Goal: Transaction & Acquisition: Purchase product/service

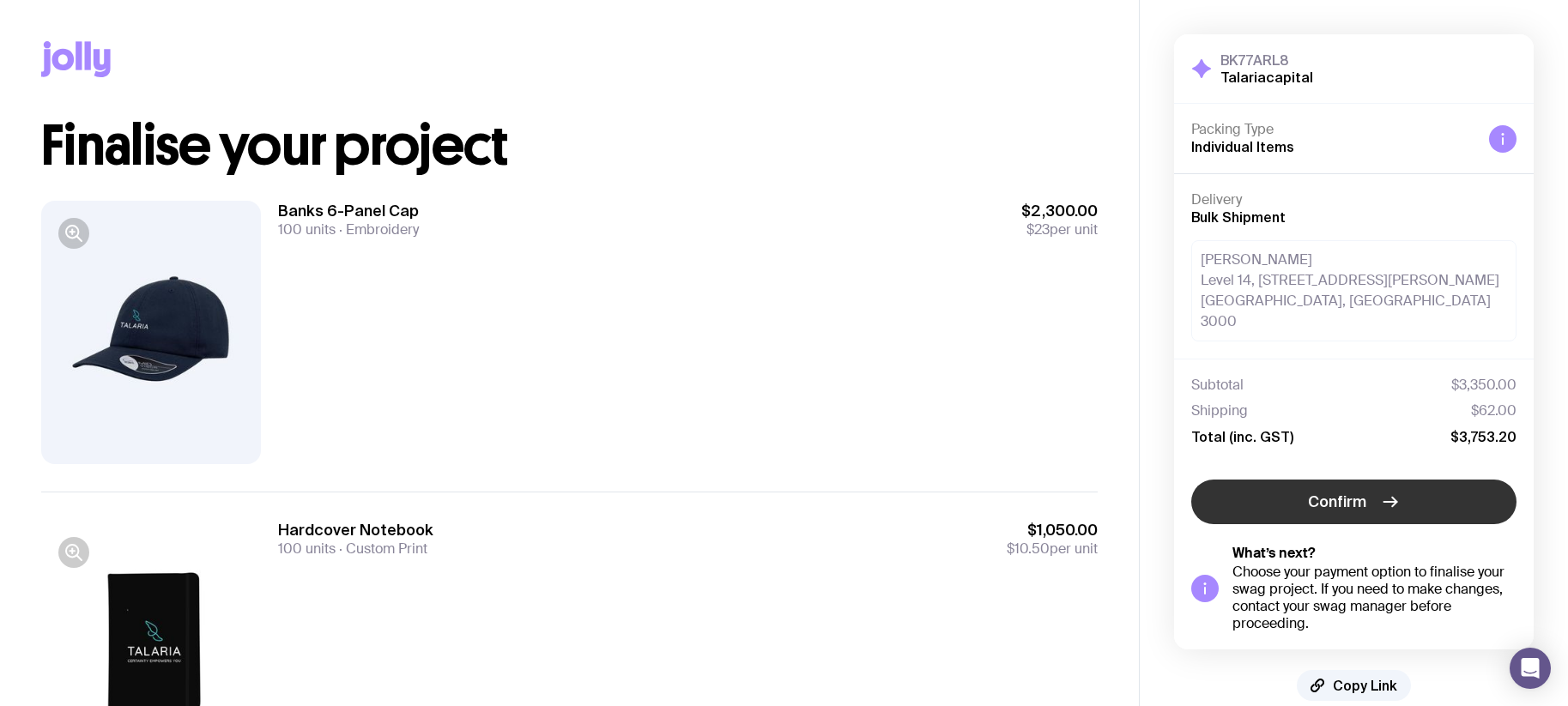
click at [1321, 492] on span "Confirm" at bounding box center [1337, 502] width 59 height 20
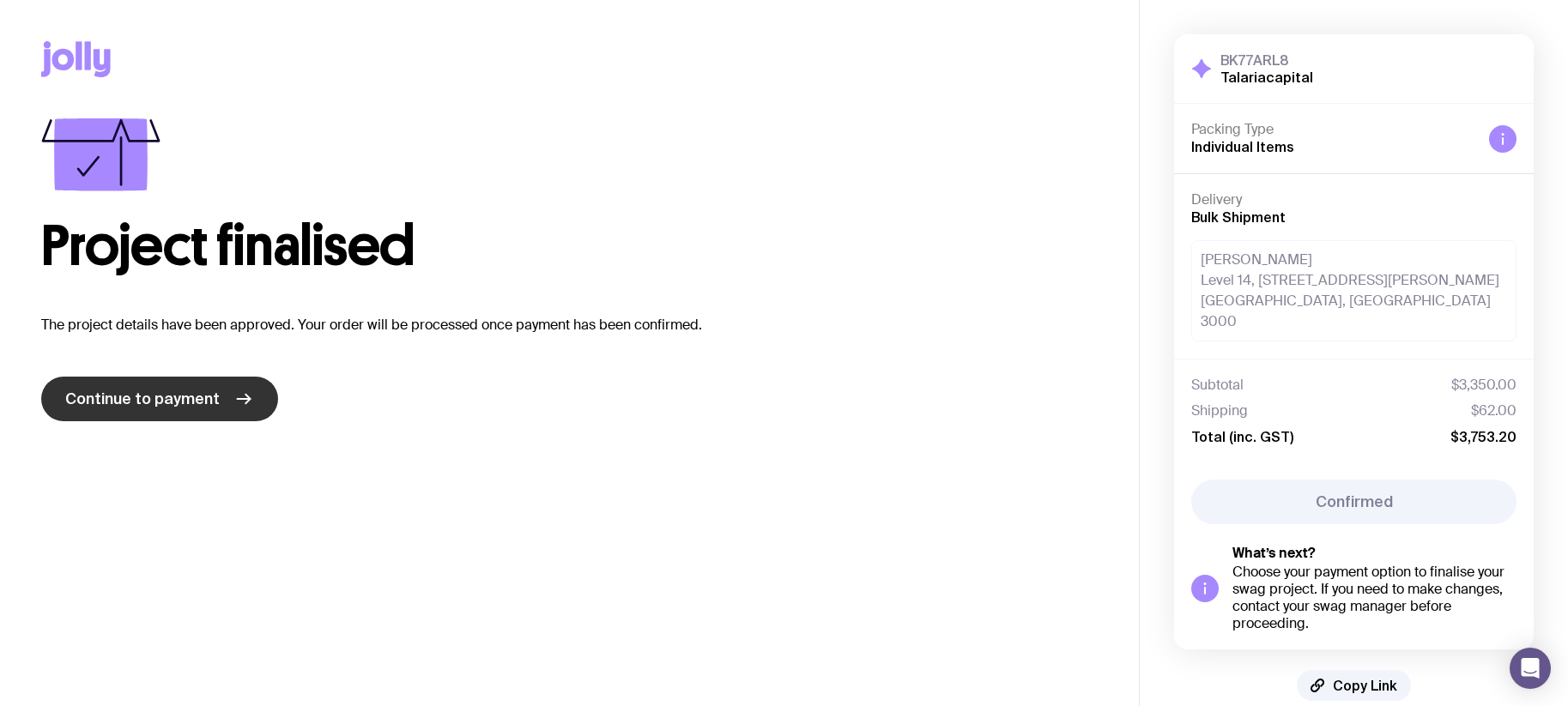
click at [182, 401] on span "Continue to payment" at bounding box center [142, 399] width 154 height 20
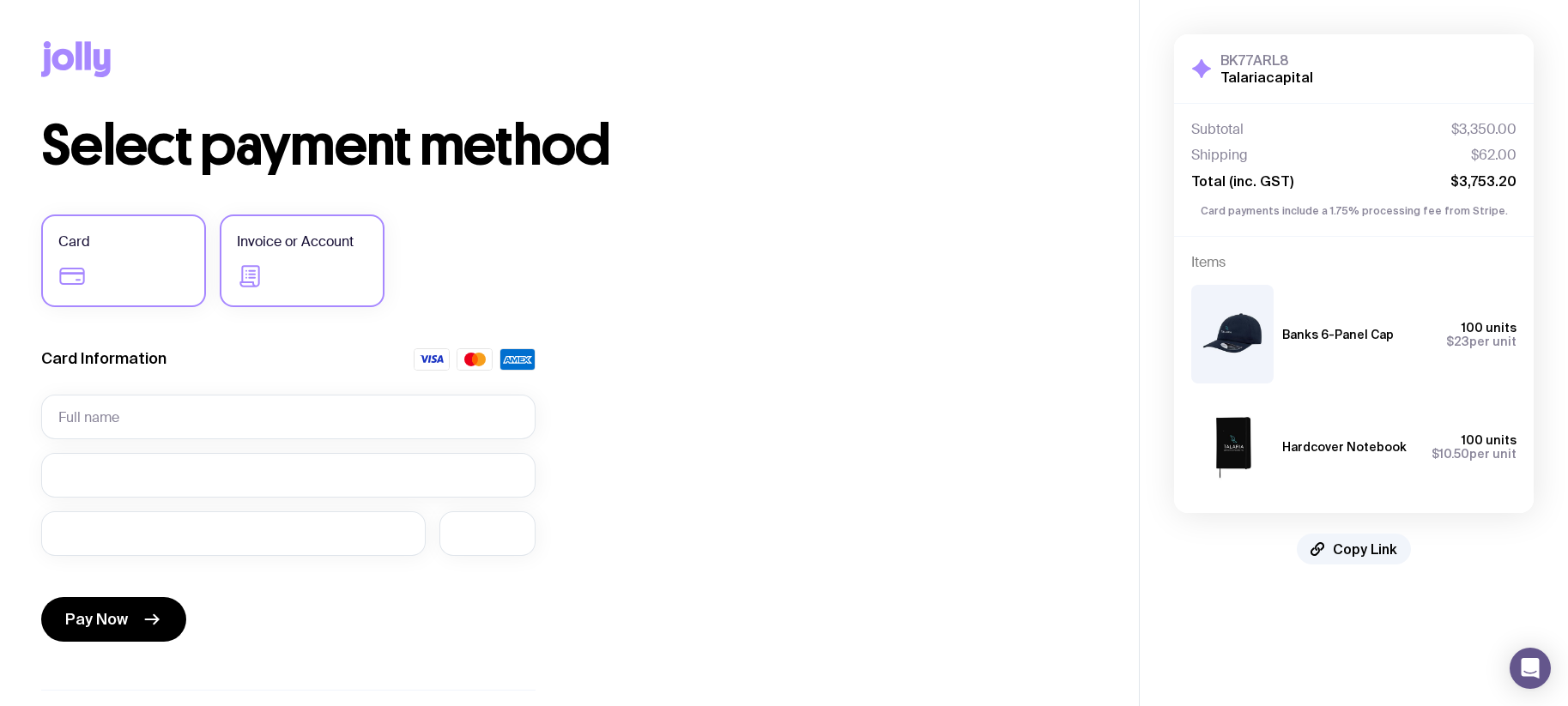
click at [257, 293] on label "Invoice or Account" at bounding box center [302, 261] width 165 height 92
click at [0, 0] on input "Invoice or Account" at bounding box center [0, 0] width 0 height 0
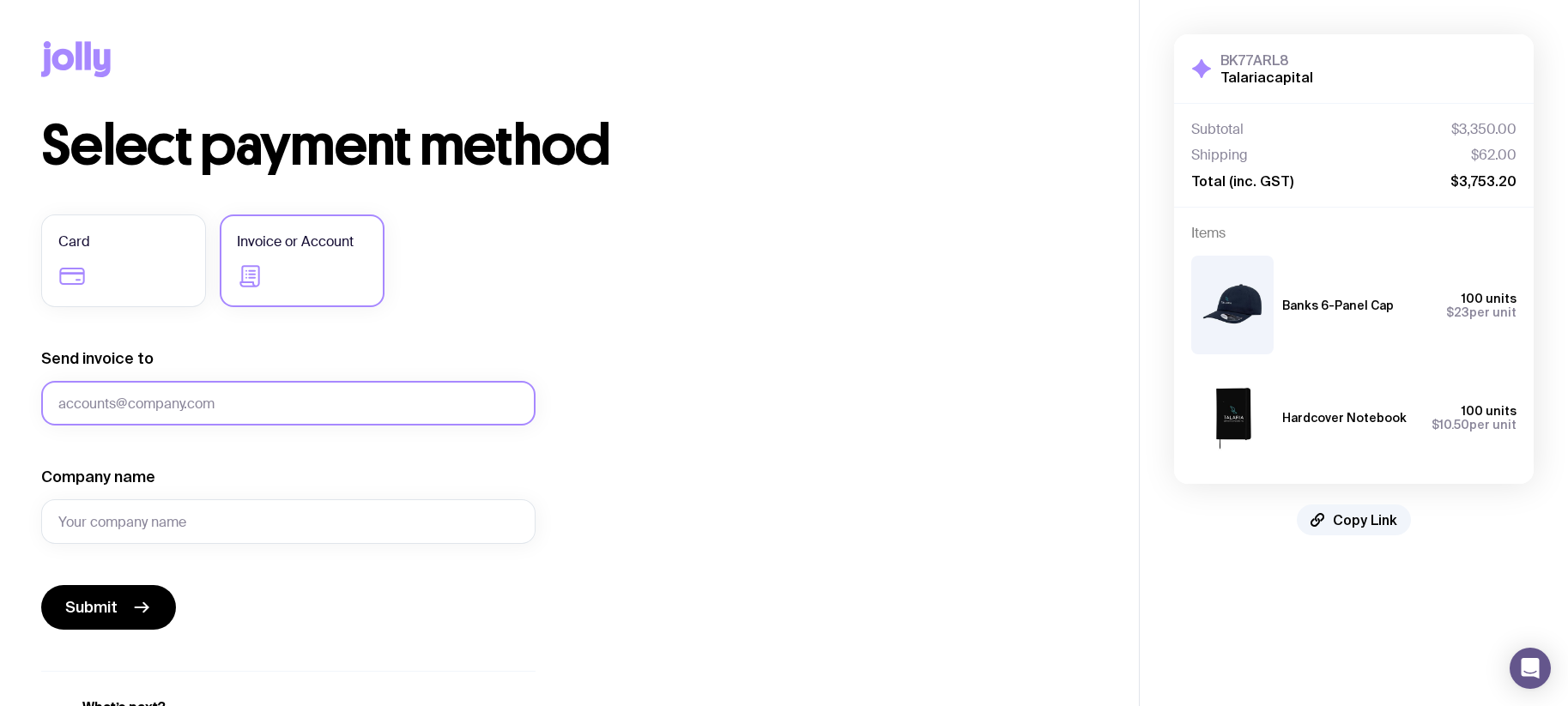
click at [194, 408] on input "Send invoice to" at bounding box center [288, 403] width 495 height 44
type input "[EMAIL_ADDRESS][DOMAIN_NAME]"
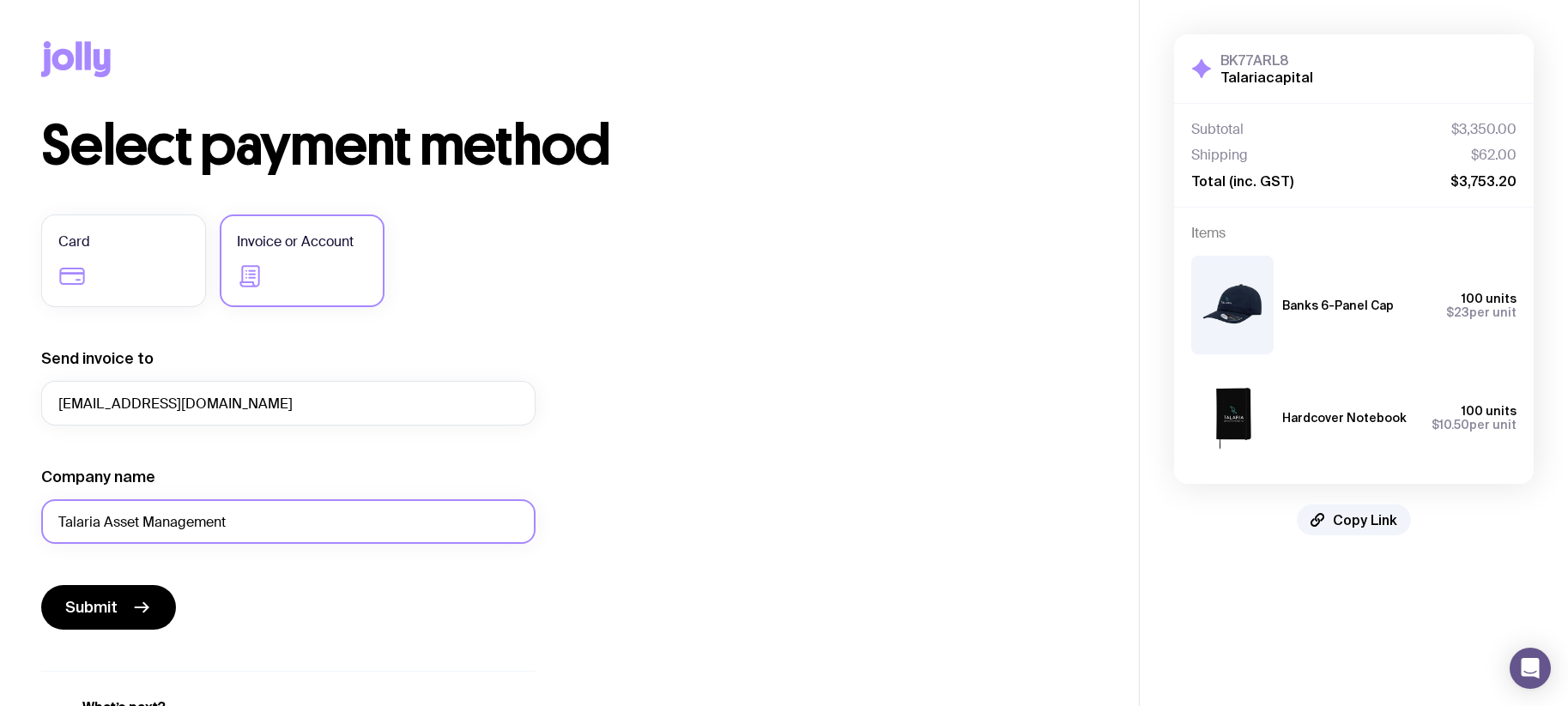
type input "Talaria Asset Management"
drag, startPoint x: 104, startPoint y: 403, endPoint x: 115, endPoint y: 402, distance: 11.0
click at [107, 402] on input "[EMAIL_ADDRESS][DOMAIN_NAME]" at bounding box center [288, 403] width 495 height 44
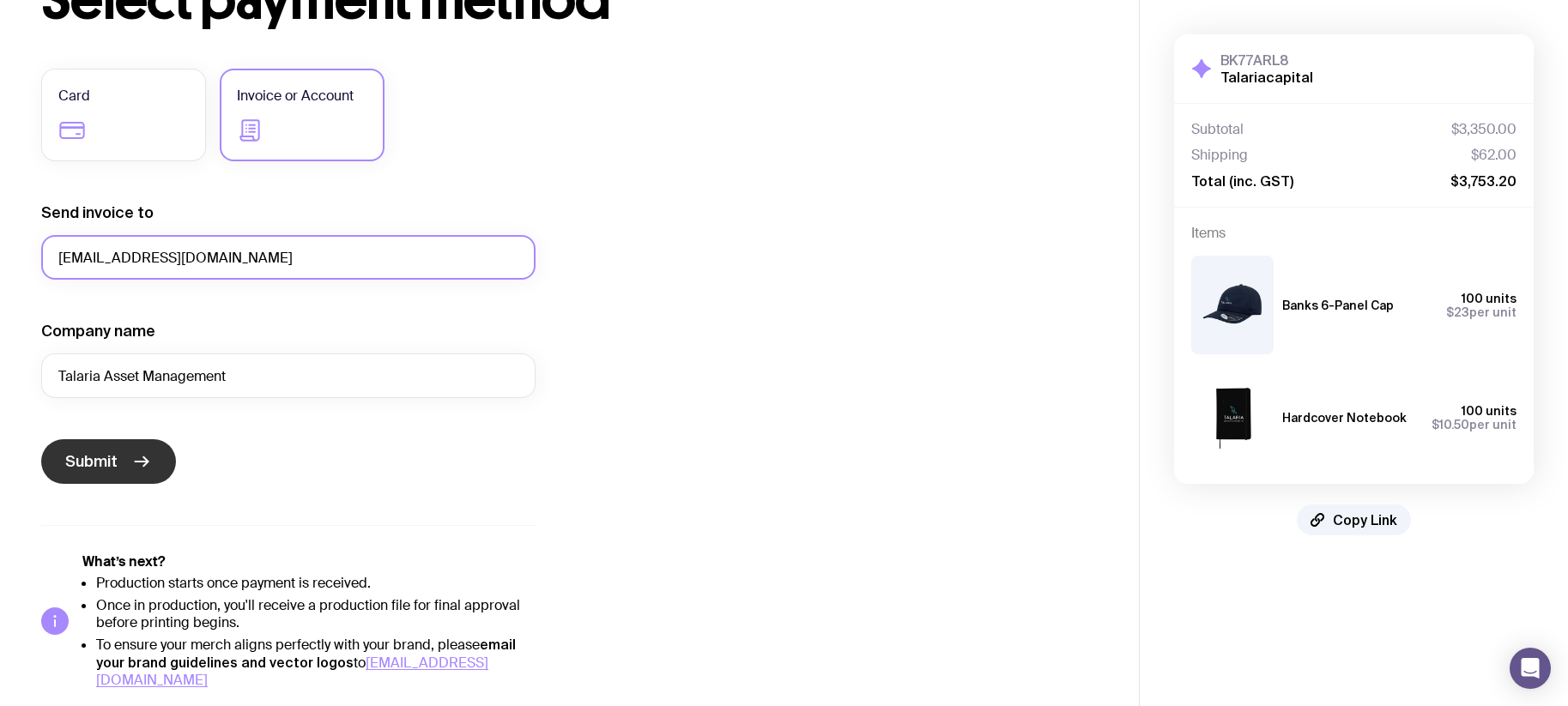
type input "[EMAIL_ADDRESS][DOMAIN_NAME]"
click at [100, 467] on span "Submit" at bounding box center [91, 461] width 52 height 20
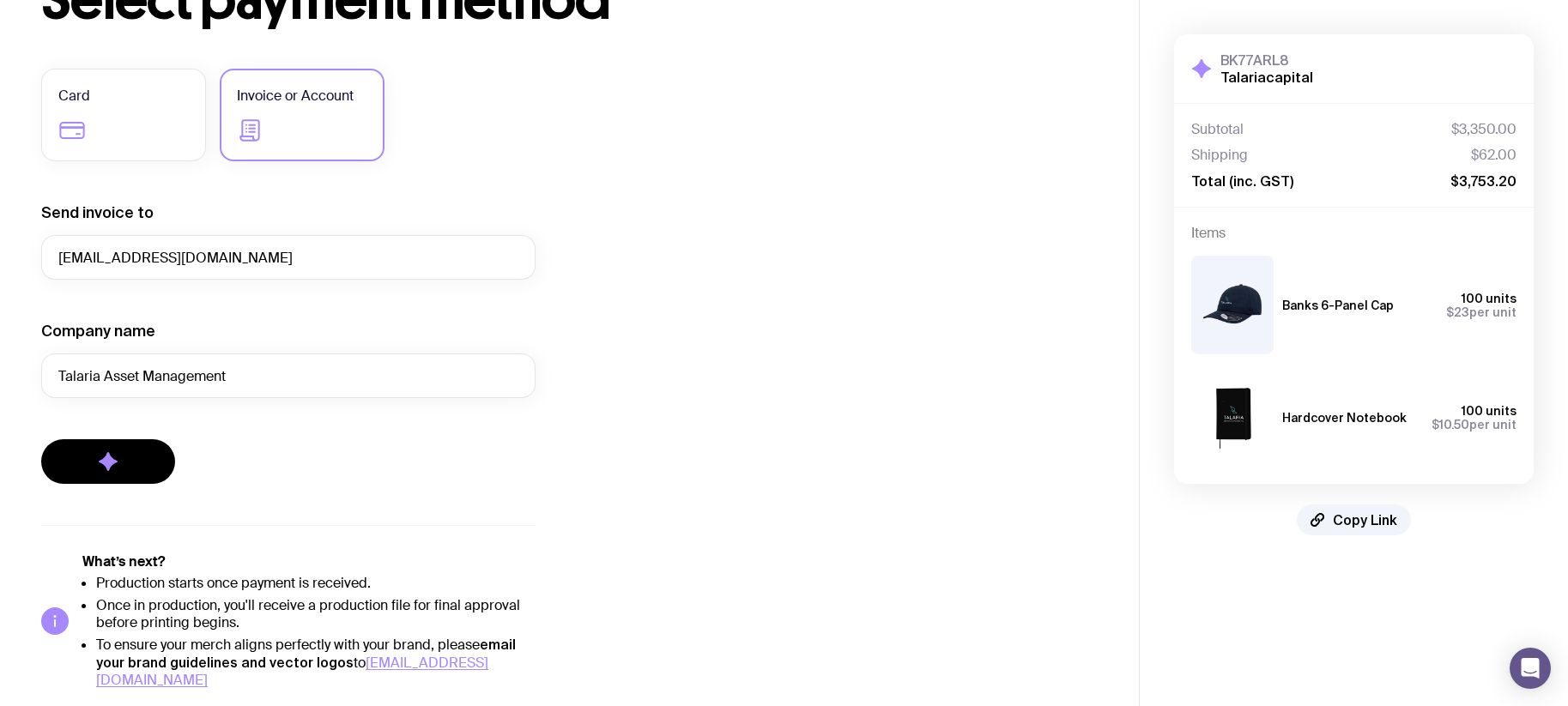
scroll to position [0, 0]
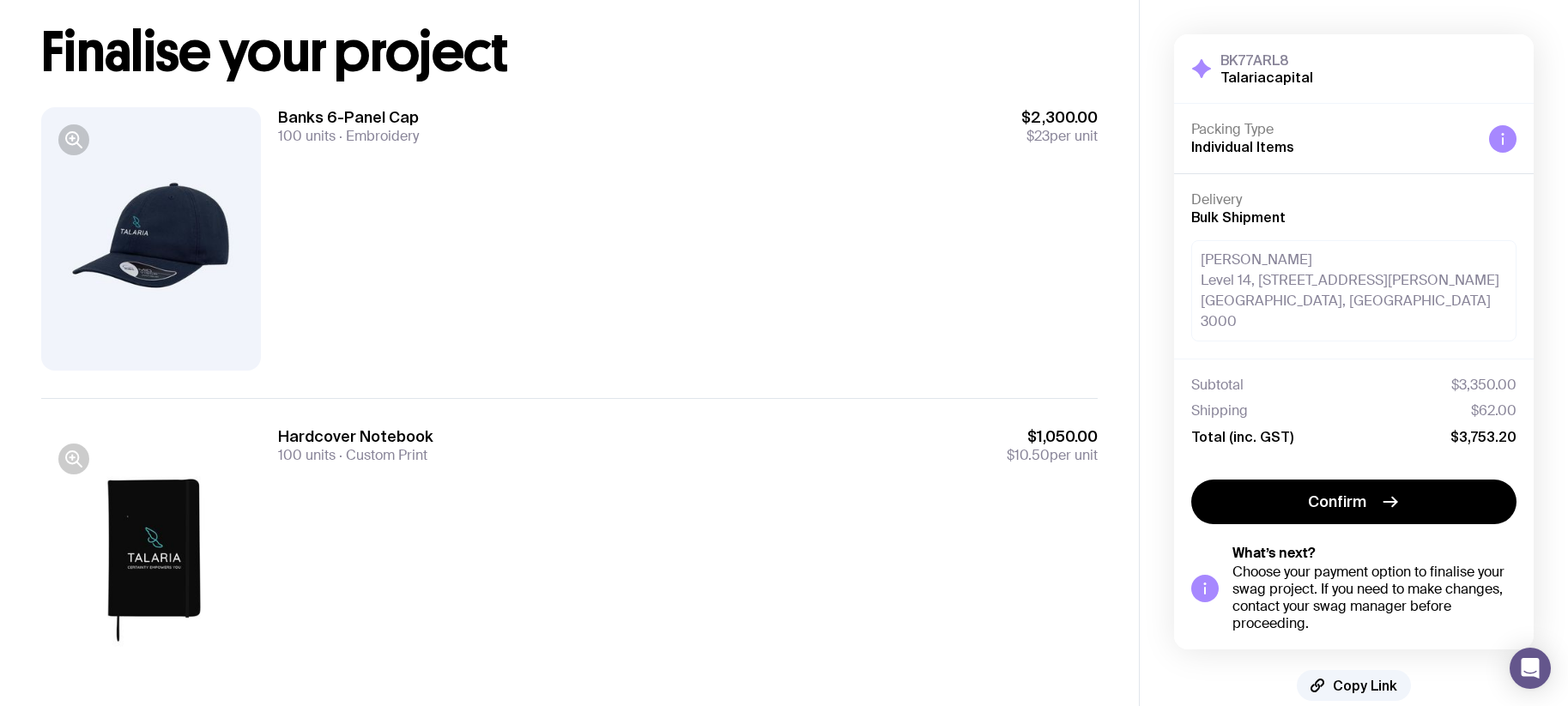
scroll to position [139, 0]
